Goal: Check status: Check status

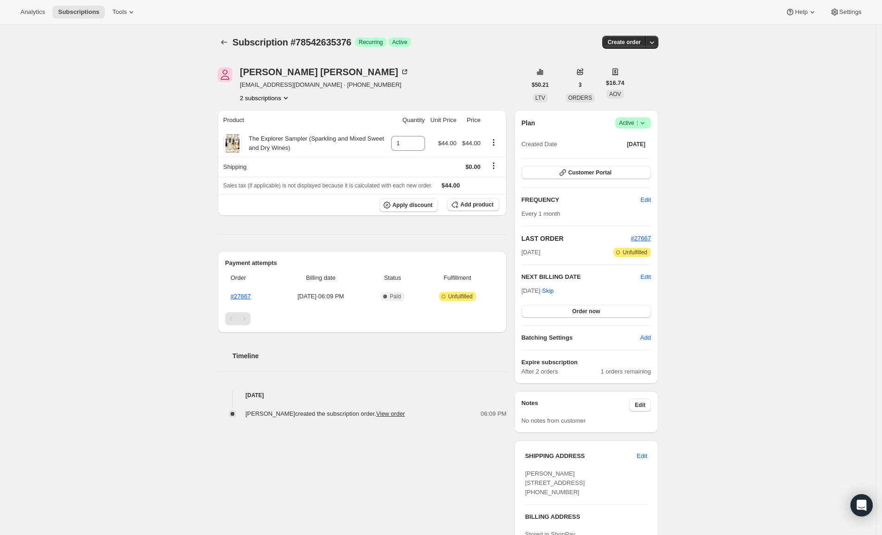
click at [174, 250] on div "Subscription #78542635376. This page is ready Subscription #78542635376 Success…" at bounding box center [438, 457] width 876 height 864
click at [592, 314] on span "Order now" at bounding box center [586, 311] width 28 height 7
click at [590, 310] on span "Click to confirm" at bounding box center [586, 311] width 42 height 7
click at [163, 390] on div "Subscription #78542635376. This page is ready Subscription #78542635376 Success…" at bounding box center [438, 459] width 876 height 868
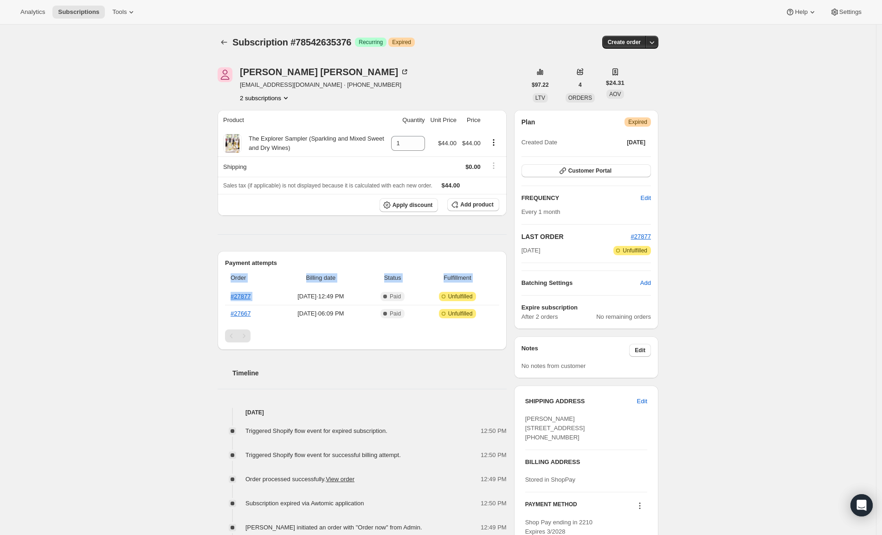
drag, startPoint x: 277, startPoint y: 299, endPoint x: 226, endPoint y: 296, distance: 50.7
click at [226, 296] on div "Payment attempts Order Billing date Status Fulfillment #27877 [DATE] · 12:49 PM…" at bounding box center [362, 300] width 289 height 99
click at [264, 296] on th "#27877" at bounding box center [250, 296] width 50 height 17
drag, startPoint x: 254, startPoint y: 296, endPoint x: 230, endPoint y: 297, distance: 23.7
click at [230, 297] on th "#27877" at bounding box center [250, 296] width 50 height 17
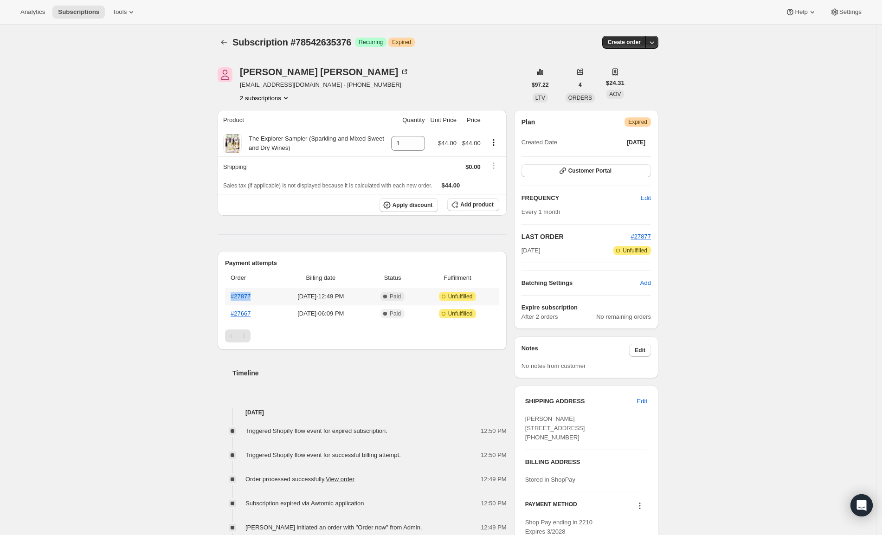
copy link "#27877"
click at [167, 429] on div "Subscription #78542635376. This page is ready Subscription #78542635376 Success…" at bounding box center [438, 430] width 876 height 810
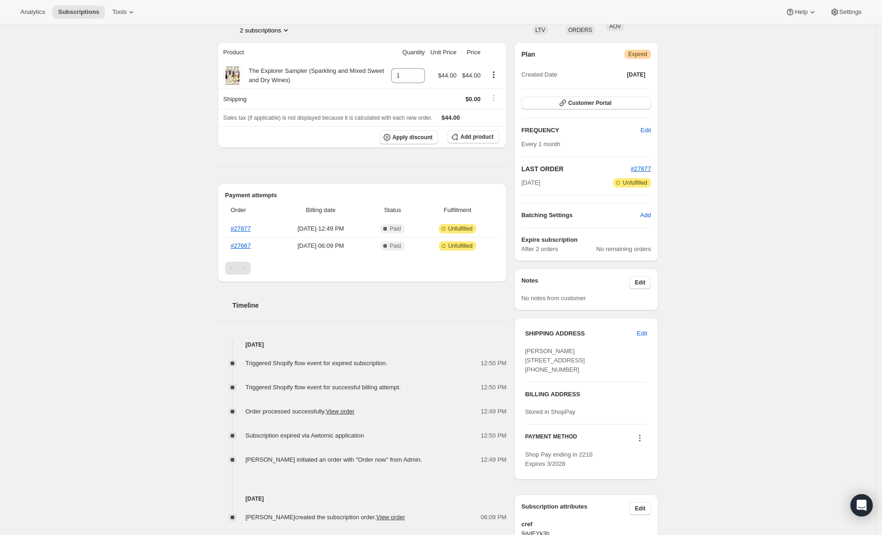
scroll to position [116, 0]
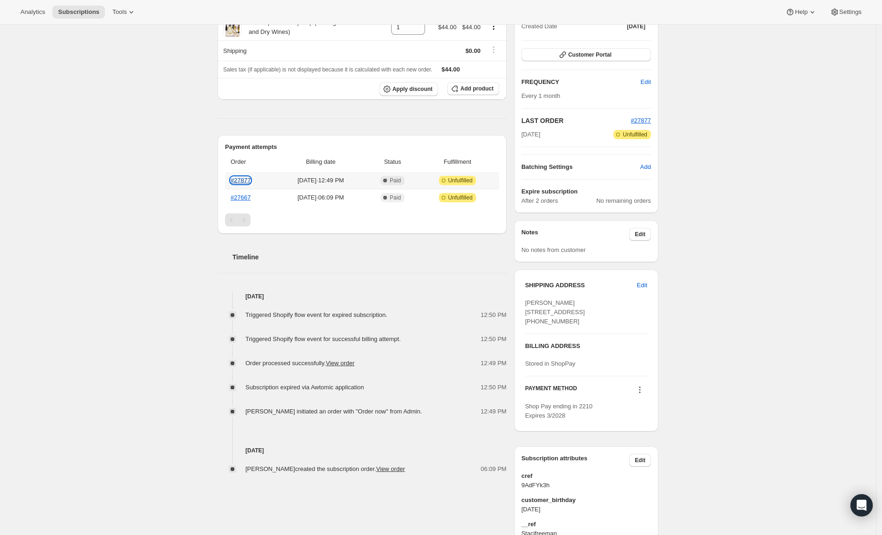
click at [250, 178] on link "#27877" at bounding box center [241, 180] width 20 height 7
